Goal: Information Seeking & Learning: Learn about a topic

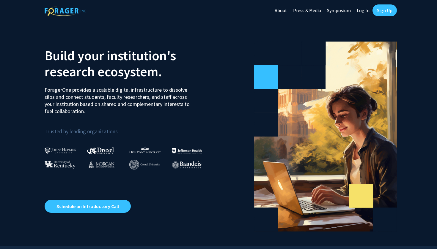
click at [361, 9] on link "Log In" at bounding box center [362, 10] width 19 height 21
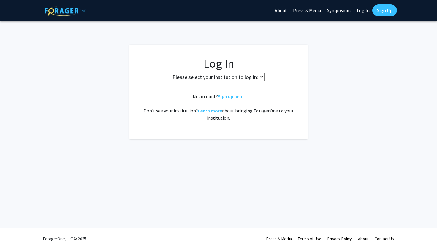
select select
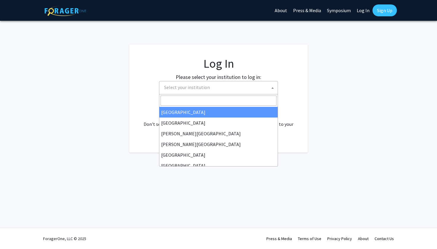
click at [249, 89] on span "Select your institution" at bounding box center [220, 87] width 116 height 12
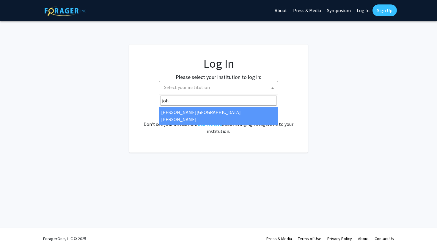
type input "joh"
select select "1"
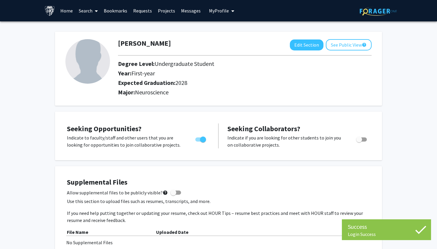
click at [65, 12] on link "Home" at bounding box center [66, 10] width 18 height 21
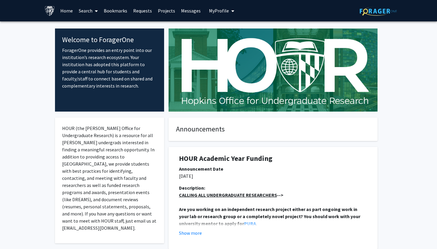
click at [95, 10] on icon at bounding box center [96, 11] width 3 height 5
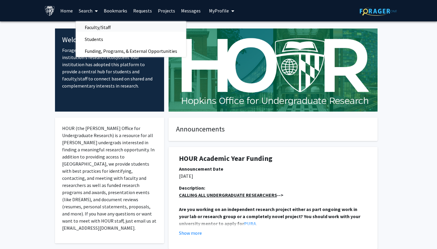
click at [98, 29] on span "Faculty/Staff" at bounding box center [98, 27] width 44 height 12
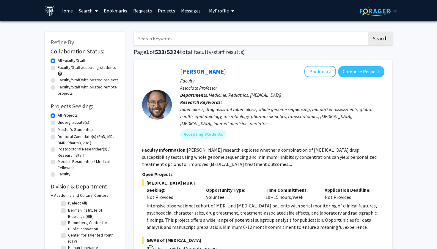
click at [163, 41] on input "Search Keywords" at bounding box center [250, 39] width 233 height 14
click at [233, 212] on p "Intensive observational cohort of MDR- and XDR-TB patients with serial monitori…" at bounding box center [264, 216] width 237 height 29
click at [205, 38] on input "Search Keywords" at bounding box center [250, 39] width 233 height 14
type input "microbiome"
click at [380, 40] on button "Search" at bounding box center [380, 39] width 24 height 14
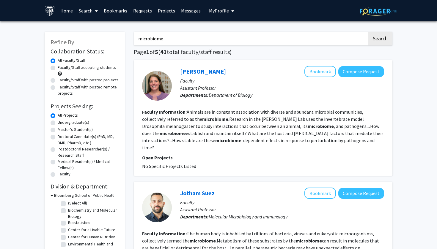
click at [234, 140] on fg-read-more "Animals are in constant association with diverse and abundant microbial communi…" at bounding box center [262, 130] width 241 height 42
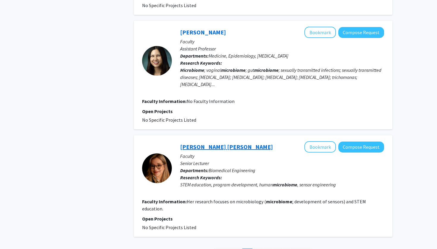
scroll to position [981, 0]
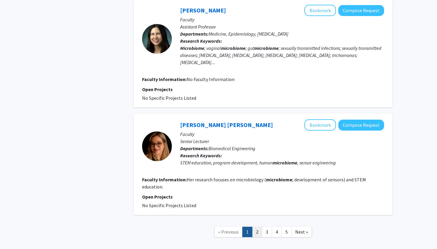
click at [258, 227] on link "2" at bounding box center [257, 232] width 10 height 10
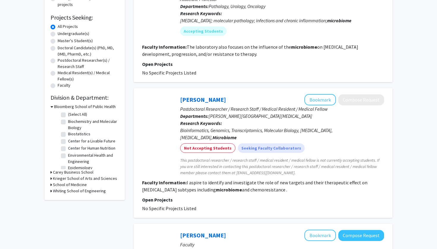
scroll to position [91, 0]
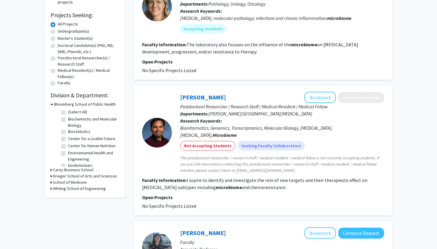
click at [76, 49] on label "Doctoral Candidate(s) (PhD, MD, DMD, PharmD, etc.)" at bounding box center [88, 48] width 61 height 12
click at [61, 46] on input "Doctoral Candidate(s) (PhD, MD, DMD, PharmD, etc.)" at bounding box center [60, 44] width 4 height 4
radio input "true"
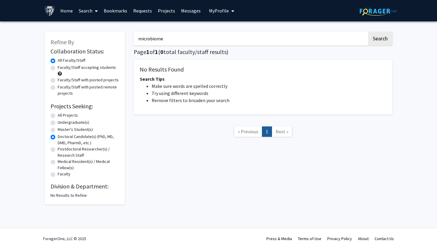
click at [70, 115] on label "All Projects" at bounding box center [68, 115] width 20 height 6
click at [61, 115] on input "All Projects" at bounding box center [60, 114] width 4 height 4
radio input "true"
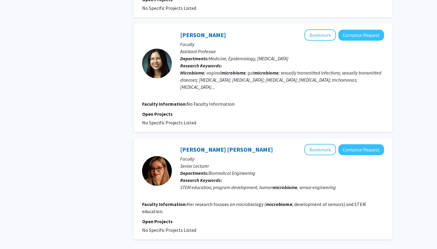
scroll to position [992, 0]
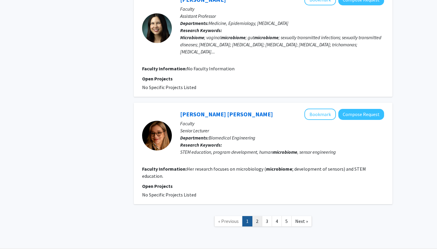
click at [257, 216] on link "2" at bounding box center [257, 221] width 10 height 10
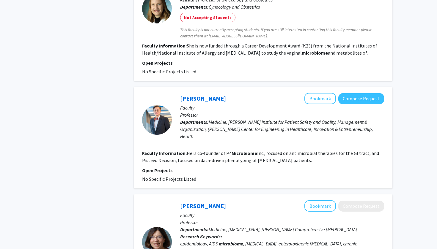
scroll to position [657, 0]
